Goal: Find specific page/section: Find specific page/section

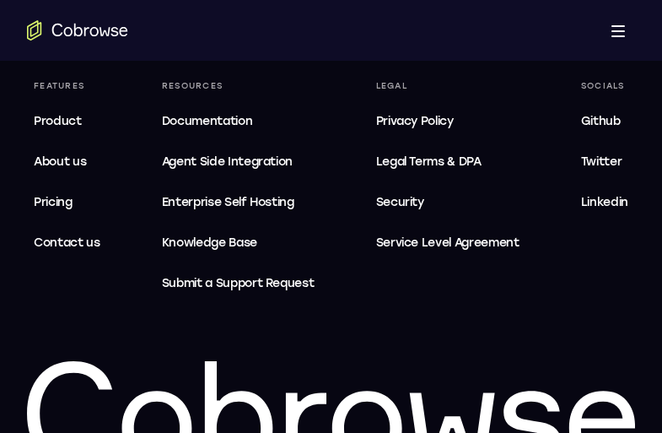
scroll to position [5480, 0]
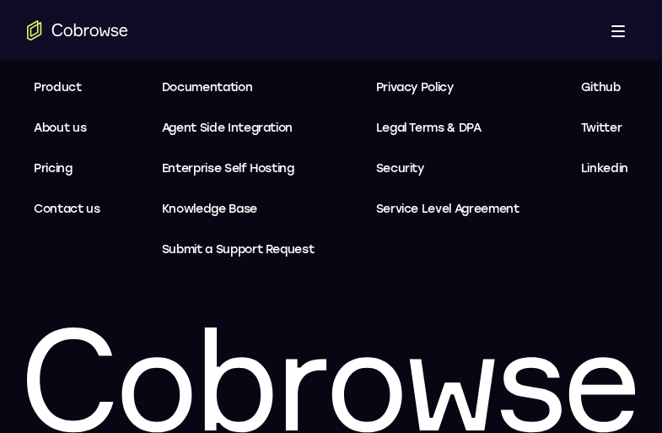
click at [449, 199] on span "Service Level Agreement" at bounding box center [447, 209] width 143 height 20
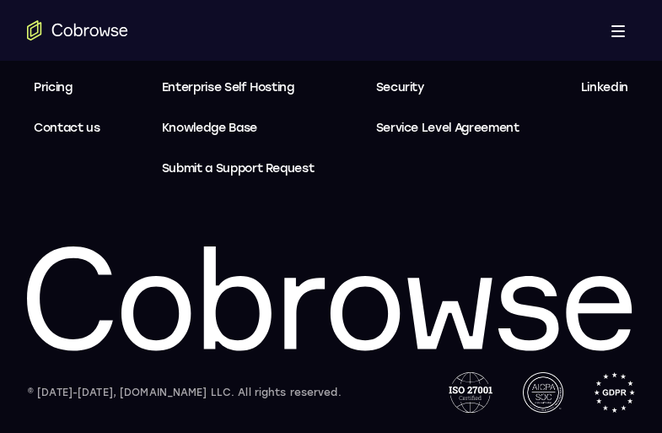
scroll to position [3284, 0]
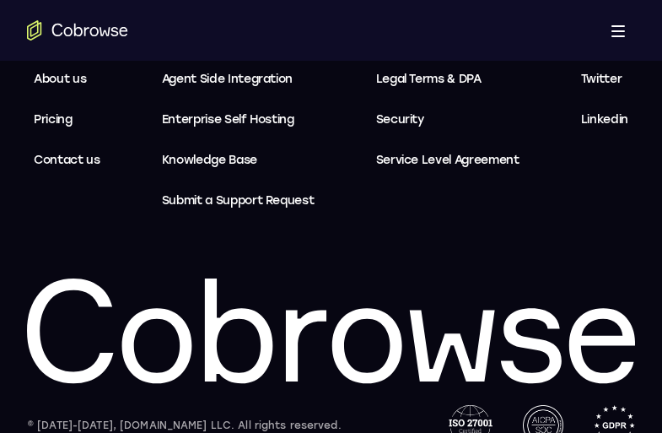
scroll to position [1120, 0]
